Goal: Check status: Check status

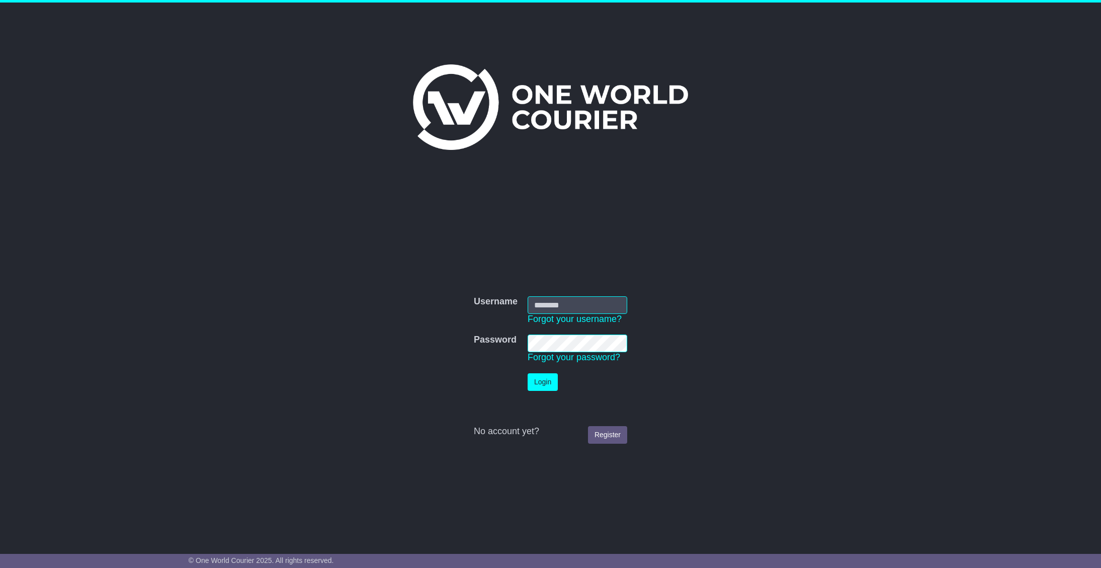
type input "**********"
click at [533, 382] on button "Login" at bounding box center [542, 382] width 30 height 18
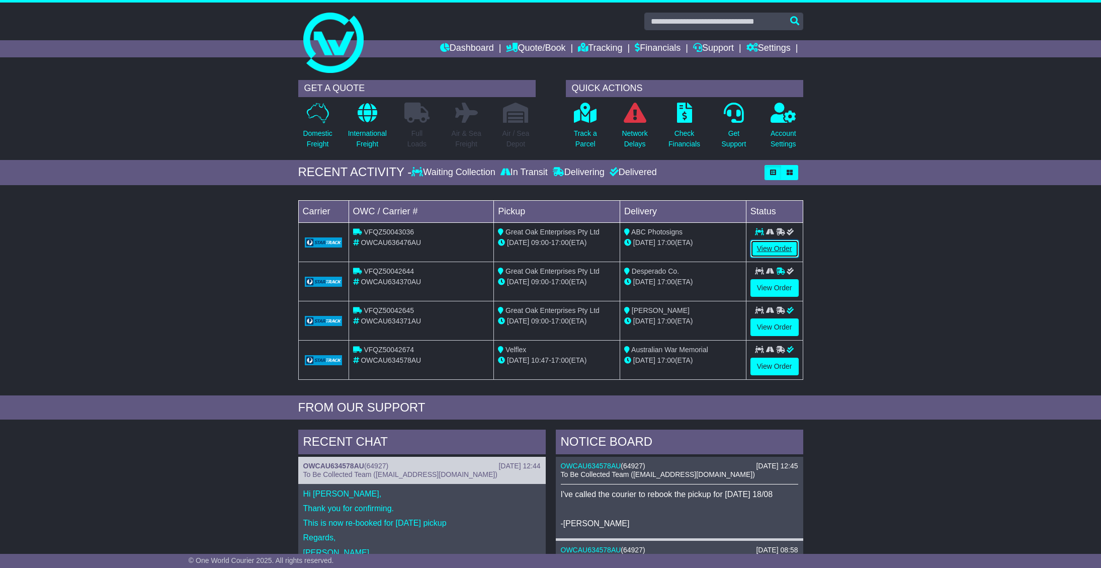
click at [765, 250] on link "View Order" at bounding box center [774, 249] width 48 height 18
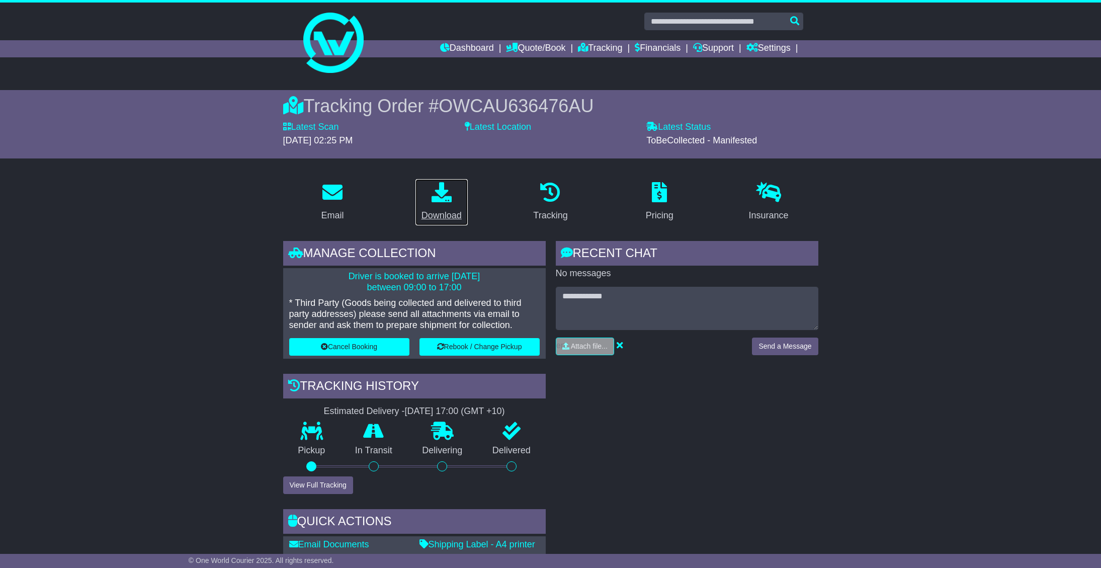
click at [447, 201] on icon at bounding box center [441, 192] width 20 height 20
